Goal: Find specific page/section: Find specific page/section

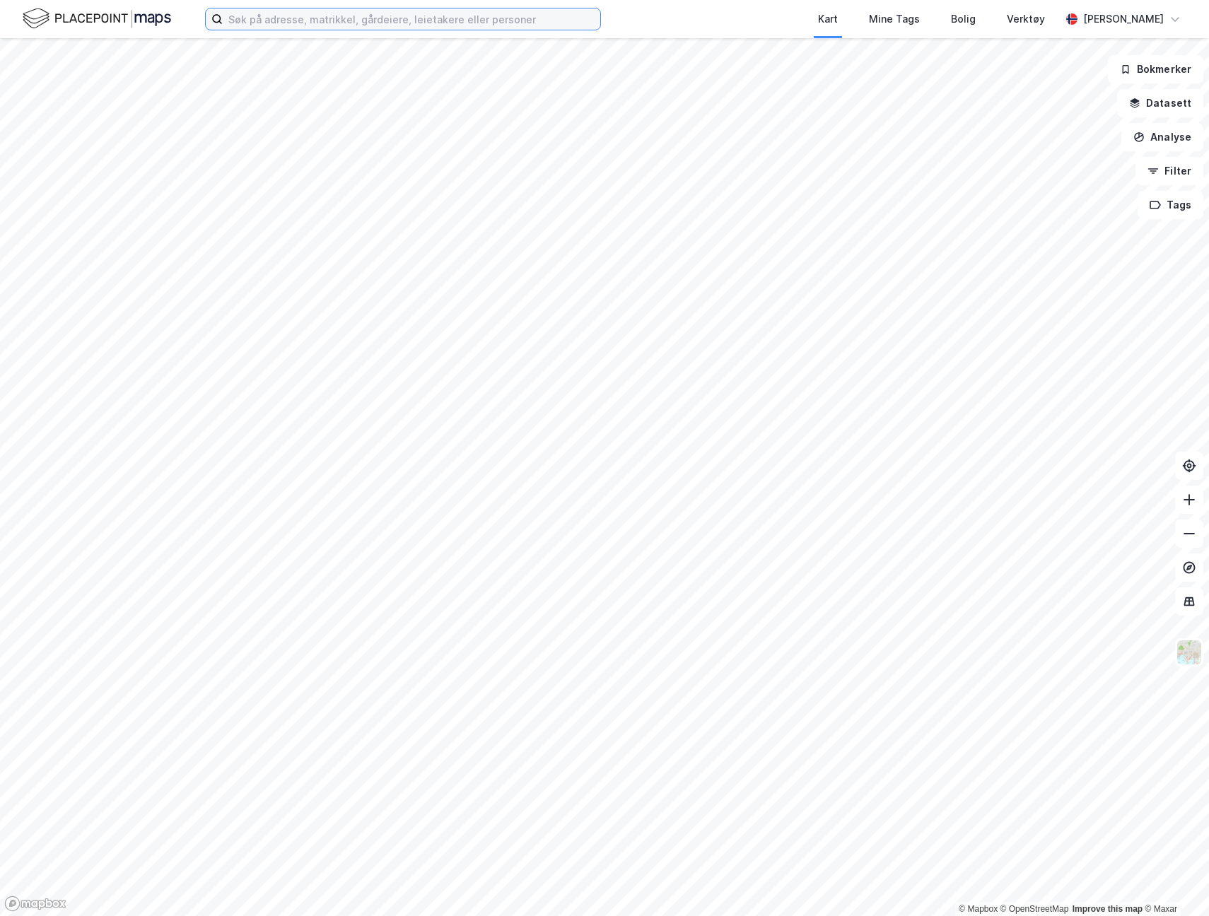
click at [543, 20] on input at bounding box center [411, 18] width 377 height 21
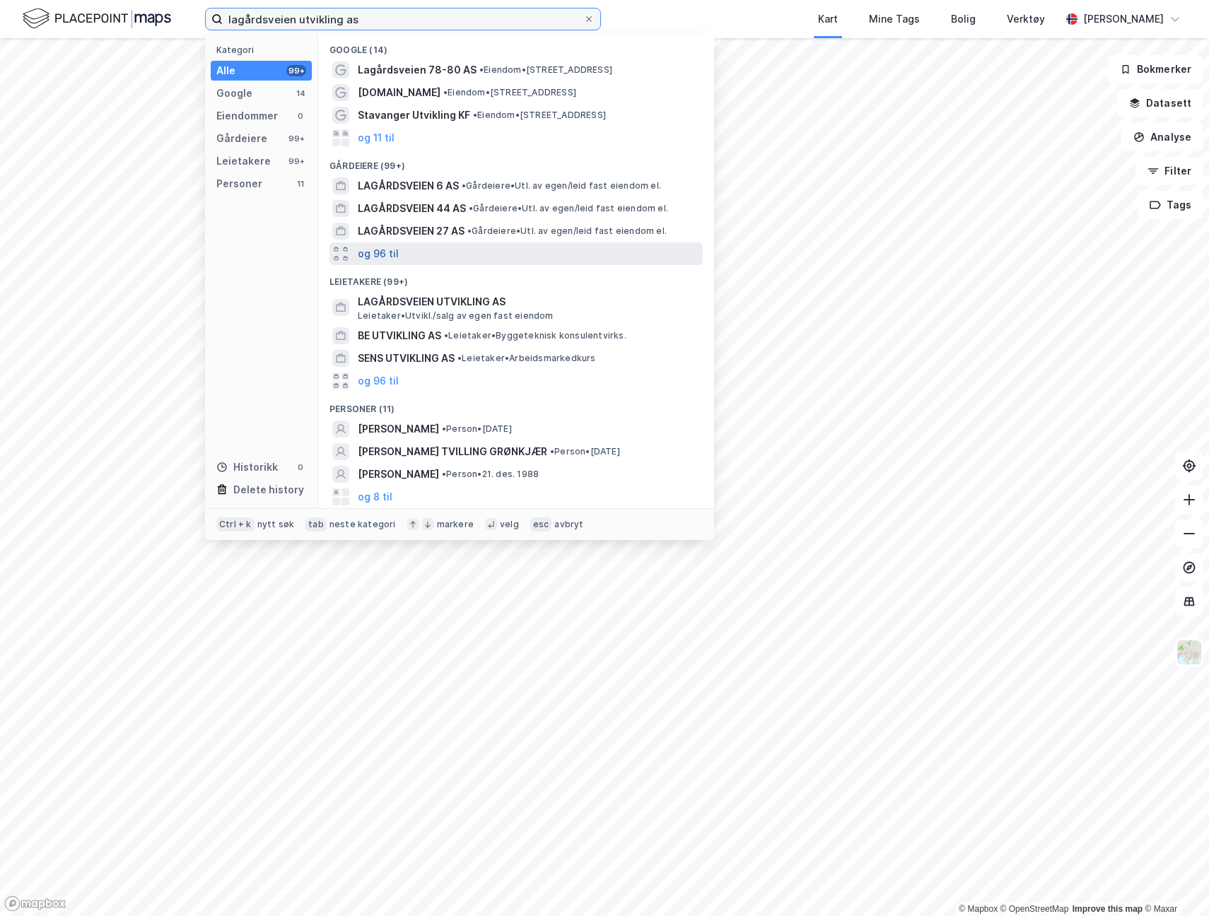
type input "lagårdsveien utvikling as"
click at [384, 256] on button "og 96 til" at bounding box center [378, 253] width 41 height 17
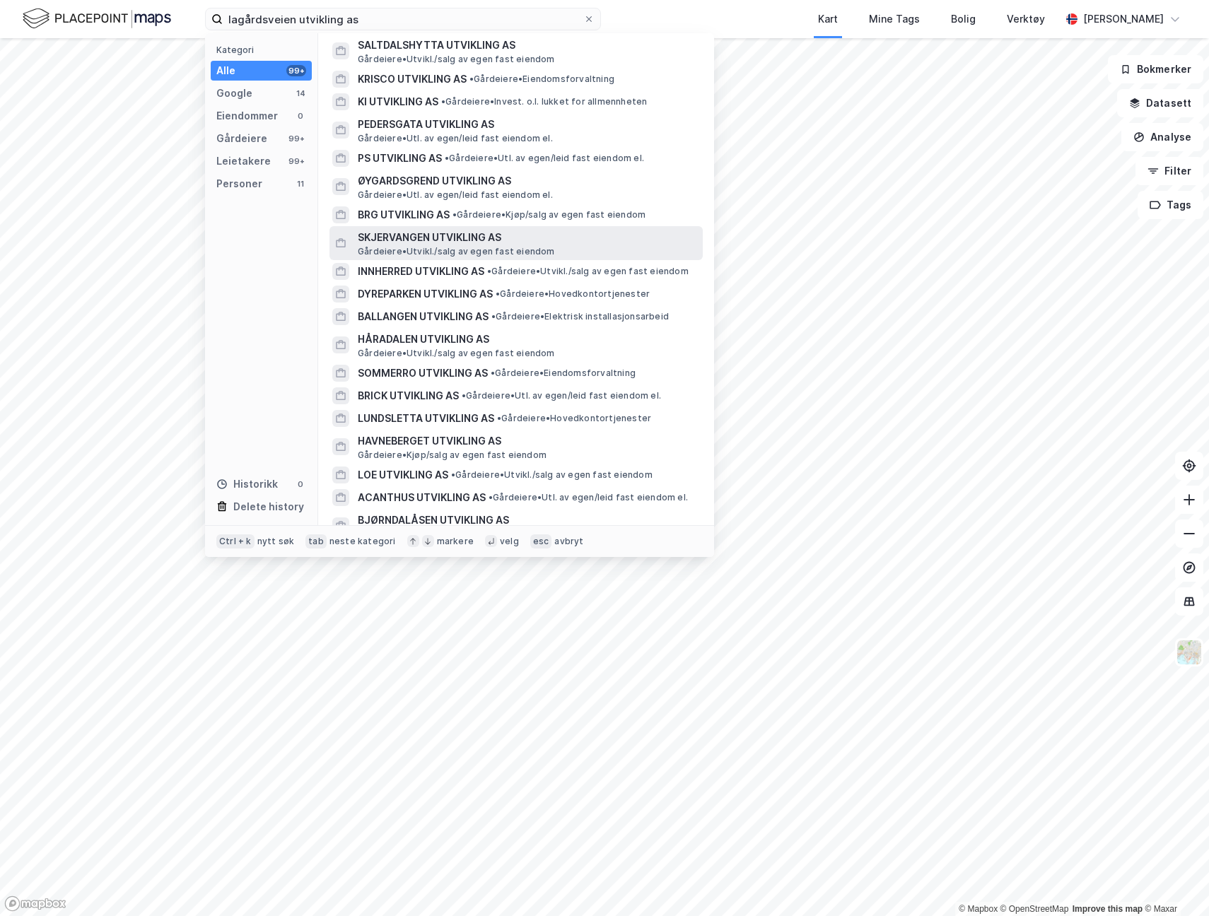
scroll to position [1272, 0]
